Goal: Task Accomplishment & Management: Manage account settings

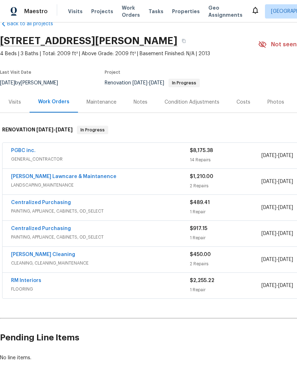
scroll to position [16, 0]
click at [34, 153] on link "PGBC inc." at bounding box center [23, 150] width 25 height 5
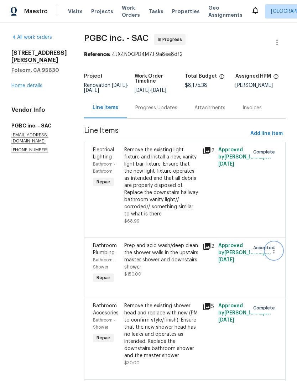
click at [272, 246] on icon "button" at bounding box center [274, 250] width 9 height 9
click at [277, 245] on li "Cancel" at bounding box center [277, 244] width 27 height 12
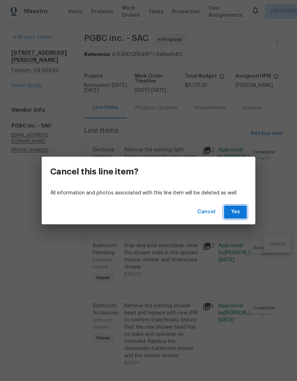
click at [237, 214] on span "Yes" at bounding box center [235, 212] width 11 height 9
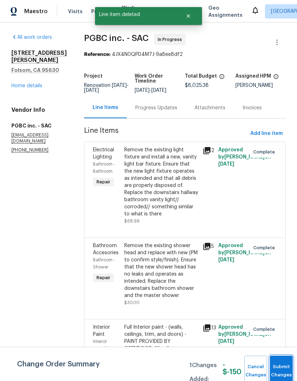
click at [281, 370] on button "Submit Changes" at bounding box center [281, 371] width 23 height 31
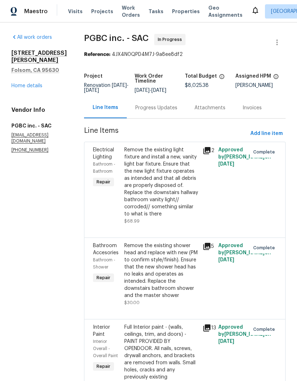
click at [27, 85] on link "Home details" at bounding box center [26, 85] width 31 height 5
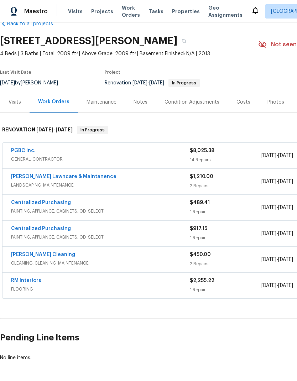
scroll to position [16, 0]
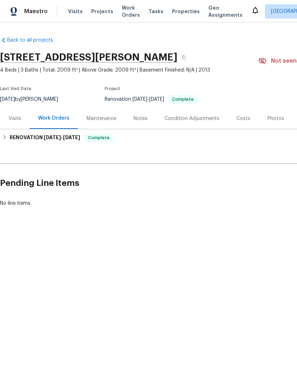
click at [244, 121] on div "Costs" at bounding box center [243, 118] width 14 height 7
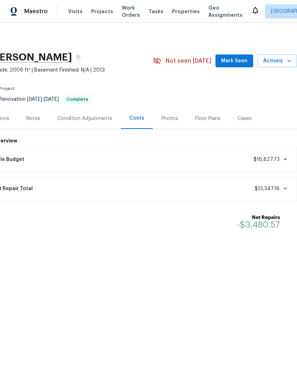
scroll to position [0, 105]
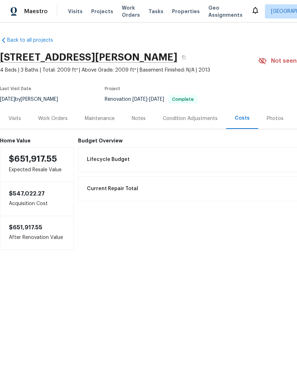
click at [60, 120] on div "Work Orders" at bounding box center [53, 118] width 30 height 7
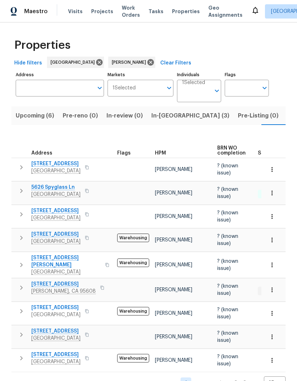
scroll to position [0, 11]
